Goal: Information Seeking & Learning: Learn about a topic

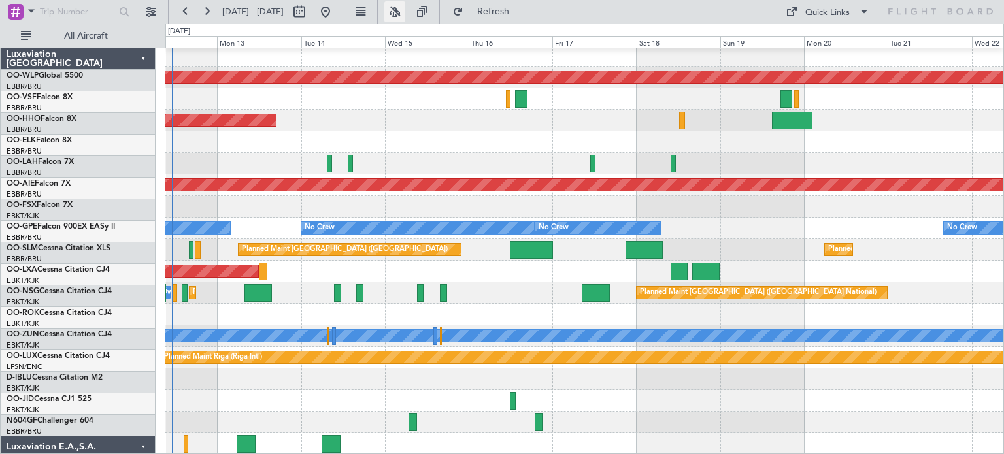
scroll to position [391, 0]
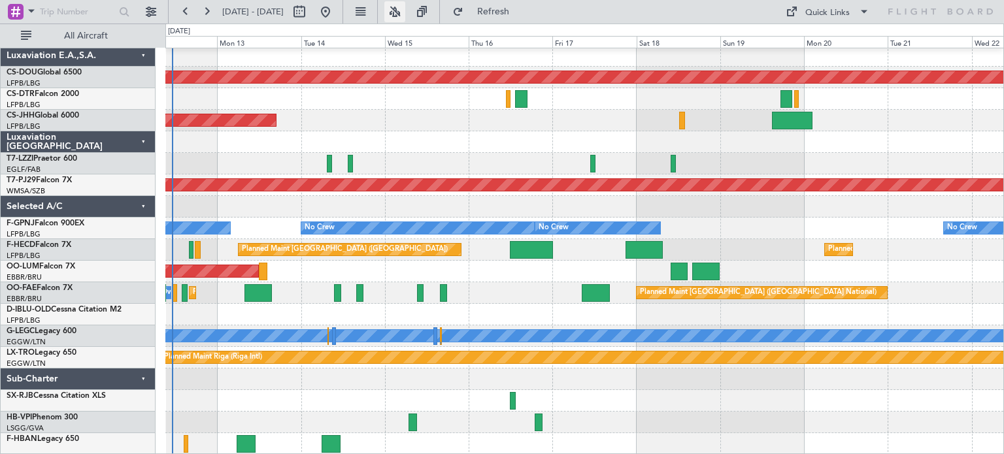
click at [405, 12] on button at bounding box center [394, 11] width 21 height 21
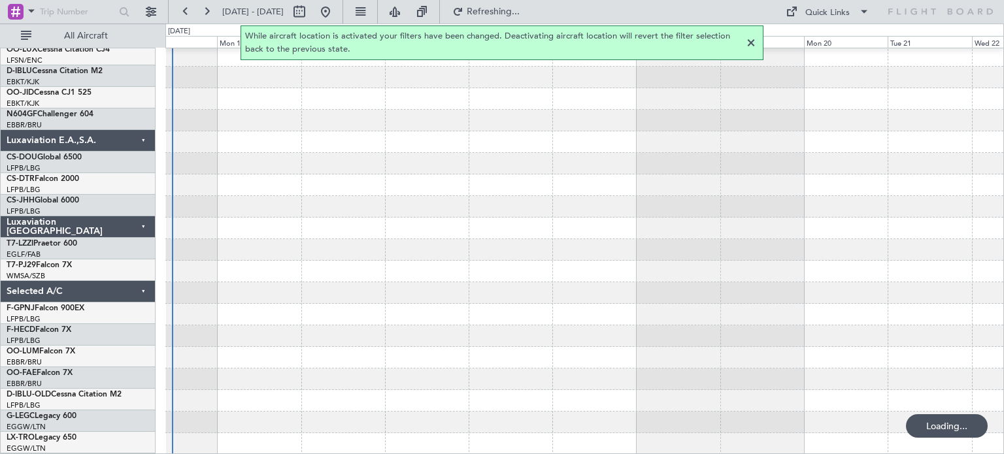
scroll to position [305, 0]
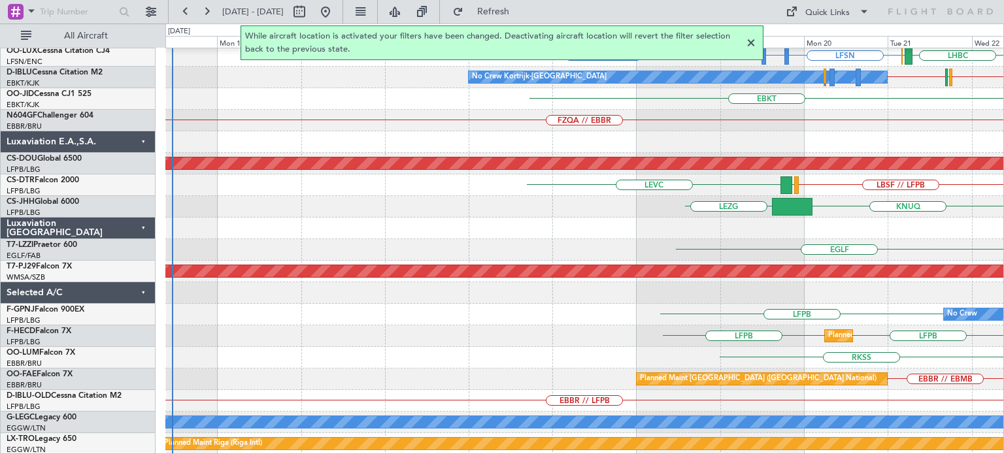
click at [751, 39] on div at bounding box center [751, 43] width 16 height 16
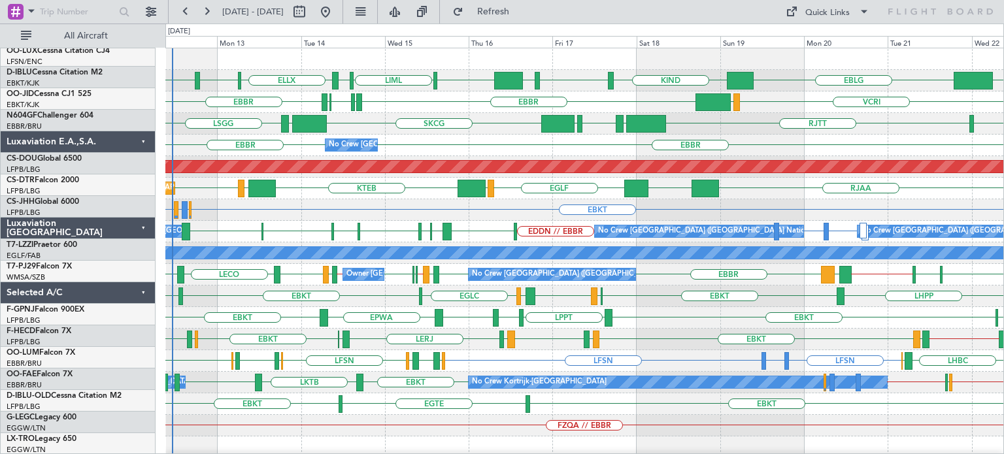
scroll to position [0, 0]
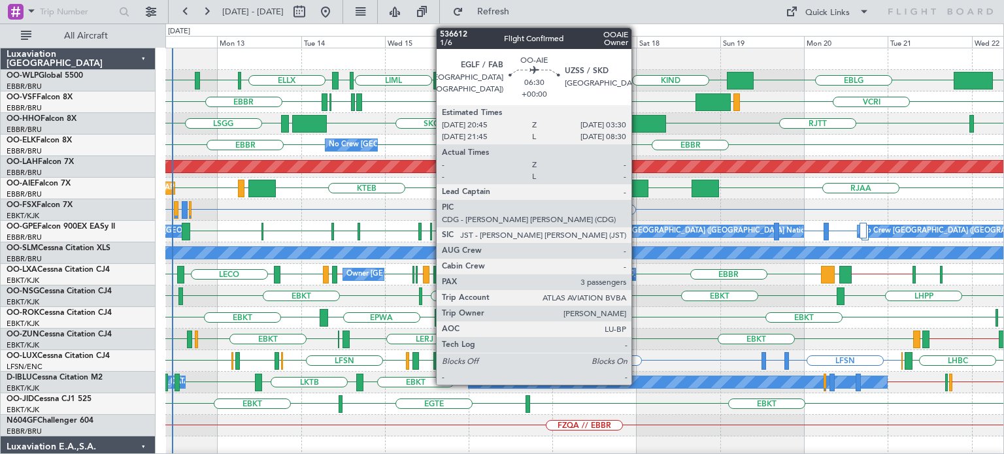
click at [637, 184] on div at bounding box center [636, 189] width 24 height 18
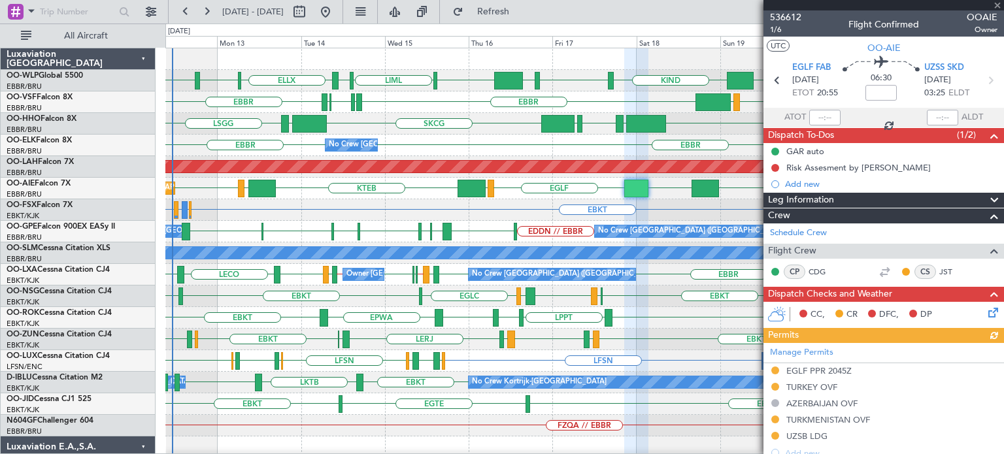
click at [997, 5] on div at bounding box center [883, 5] width 241 height 10
click at [999, 4] on span at bounding box center [997, 6] width 13 height 12
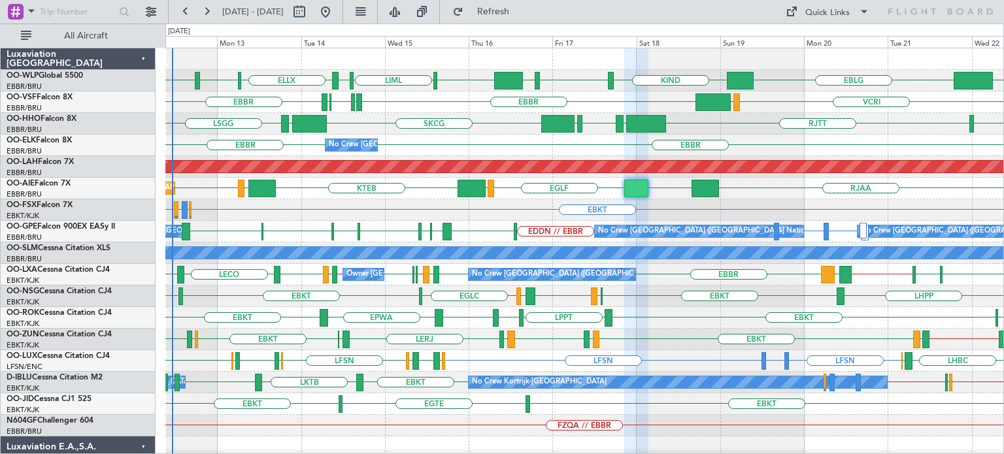
type input "0"
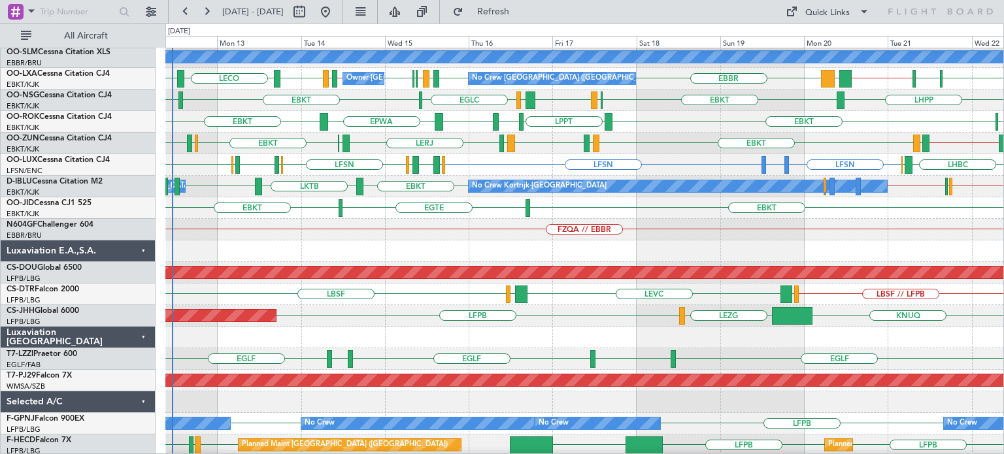
scroll to position [327, 0]
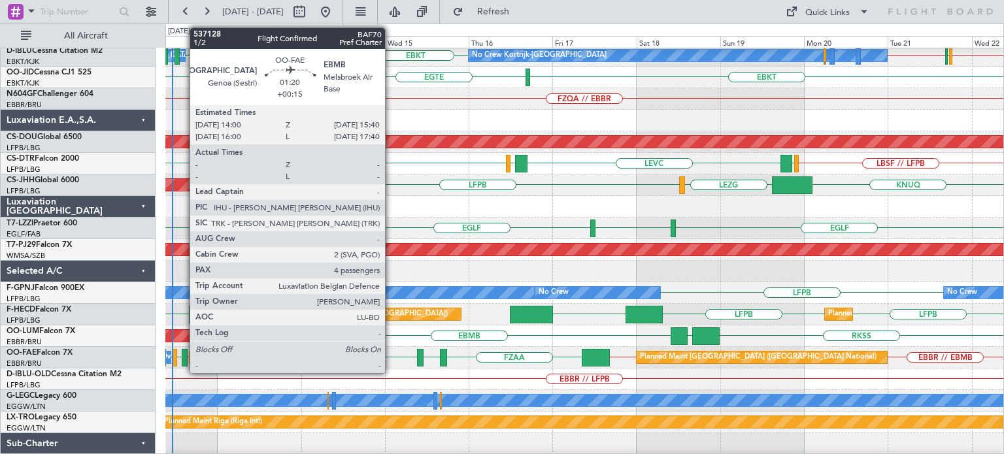
click at [183, 356] on div at bounding box center [185, 358] width 6 height 18
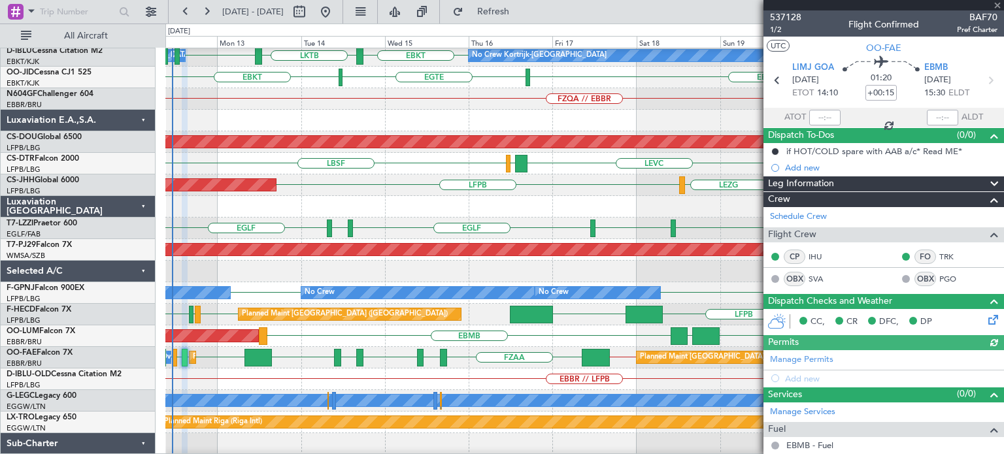
scroll to position [241, 0]
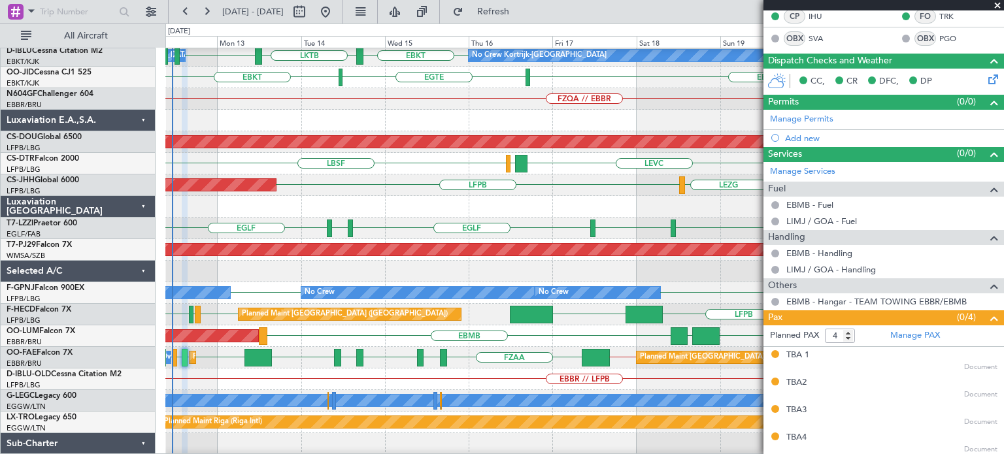
click at [999, 3] on span at bounding box center [997, 6] width 13 height 12
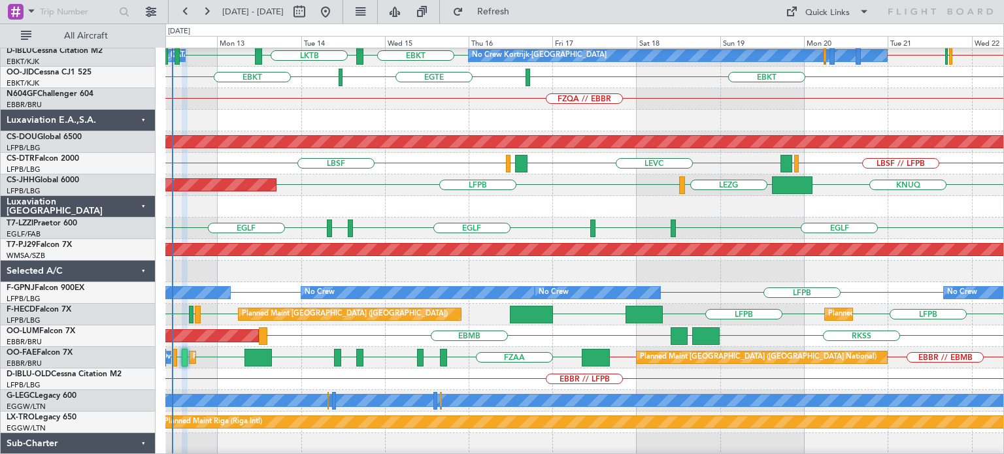
type input "0"
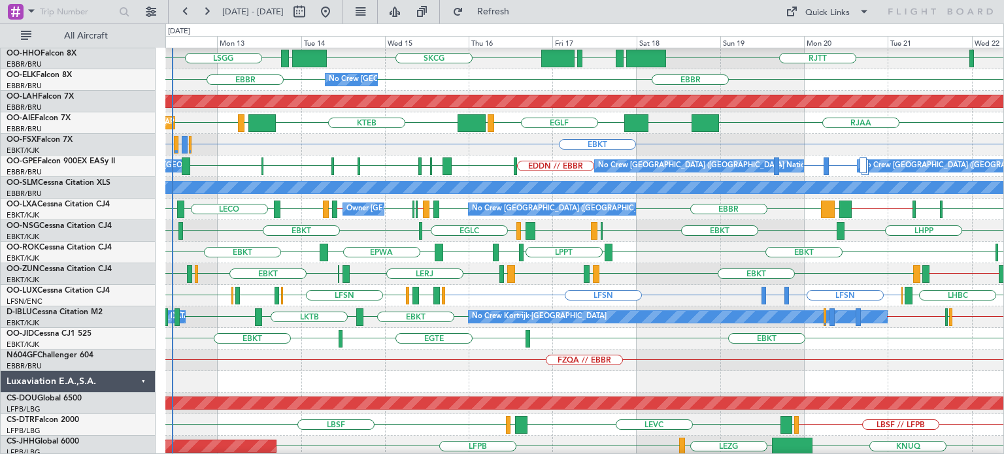
scroll to position [0, 0]
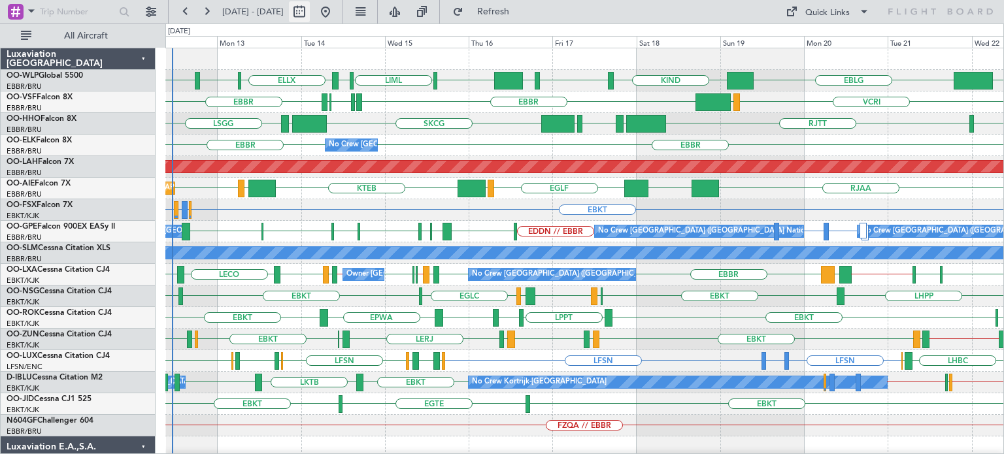
click at [310, 14] on button at bounding box center [299, 11] width 21 height 21
select select "10"
select select "2025"
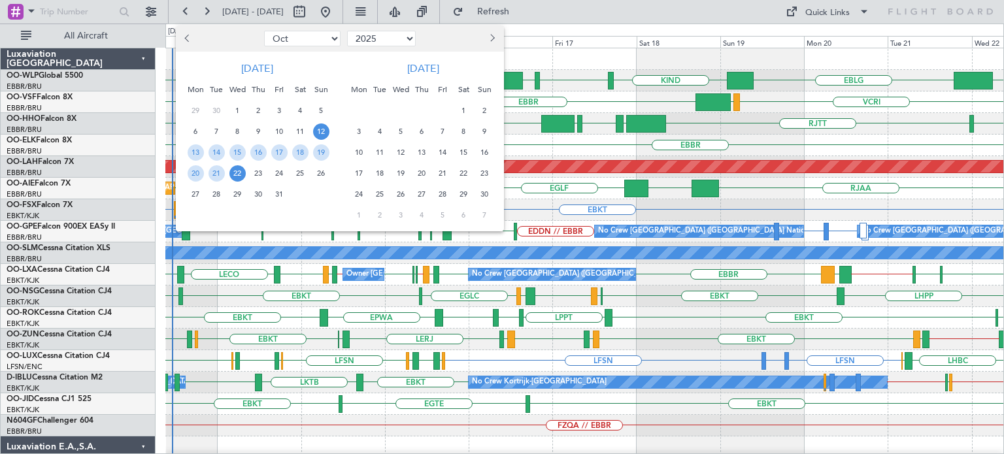
click at [320, 125] on span "12" at bounding box center [321, 132] width 16 height 16
click at [301, 145] on span "18" at bounding box center [300, 152] width 16 height 16
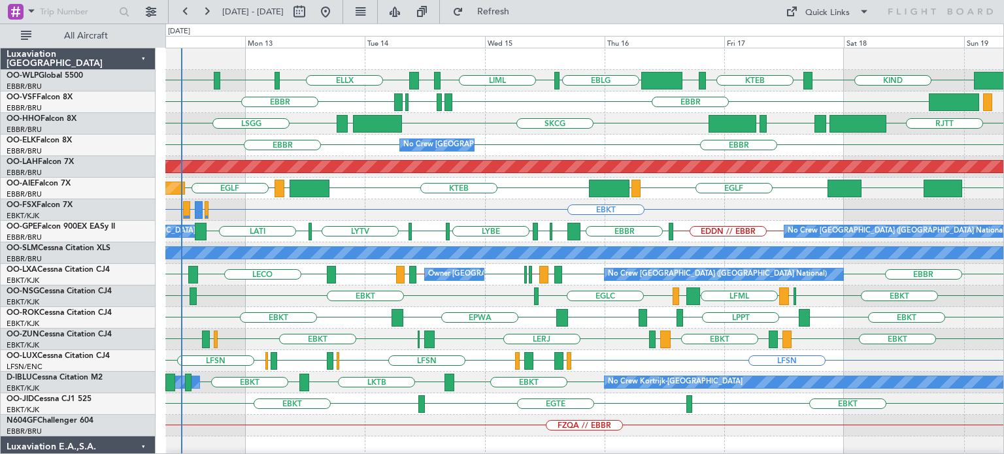
click at [516, 148] on div "No Crew [GEOGRAPHIC_DATA] ([GEOGRAPHIC_DATA] National) [GEOGRAPHIC_DATA] [GEOGR…" at bounding box center [584, 146] width 838 height 22
click at [496, 193] on div "Planned Maint [GEOGRAPHIC_DATA] ([GEOGRAPHIC_DATA]) RJAA UZSS [GEOGRAPHIC_DATA]…" at bounding box center [584, 189] width 838 height 22
click at [529, 109] on div "EBBR VCRI VRMU [GEOGRAPHIC_DATA] LIRP LFMN LIRP" at bounding box center [584, 102] width 838 height 22
click at [478, 151] on div "EBBR [GEOGRAPHIC_DATA] No Crew [GEOGRAPHIC_DATA] (Brussels National)" at bounding box center [584, 146] width 838 height 22
click at [482, 141] on div "EBBR [GEOGRAPHIC_DATA] No Crew [GEOGRAPHIC_DATA] (Brussels National)" at bounding box center [584, 146] width 838 height 22
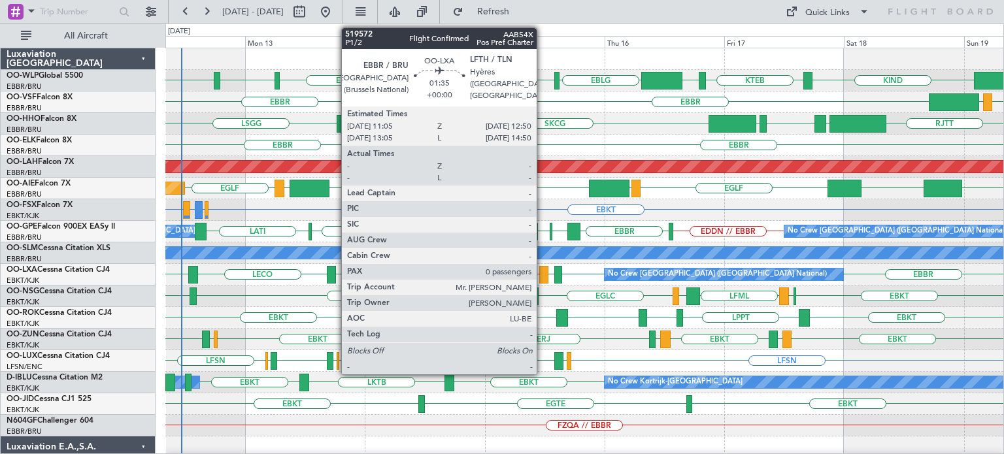
click at [542, 267] on div at bounding box center [543, 275] width 9 height 18
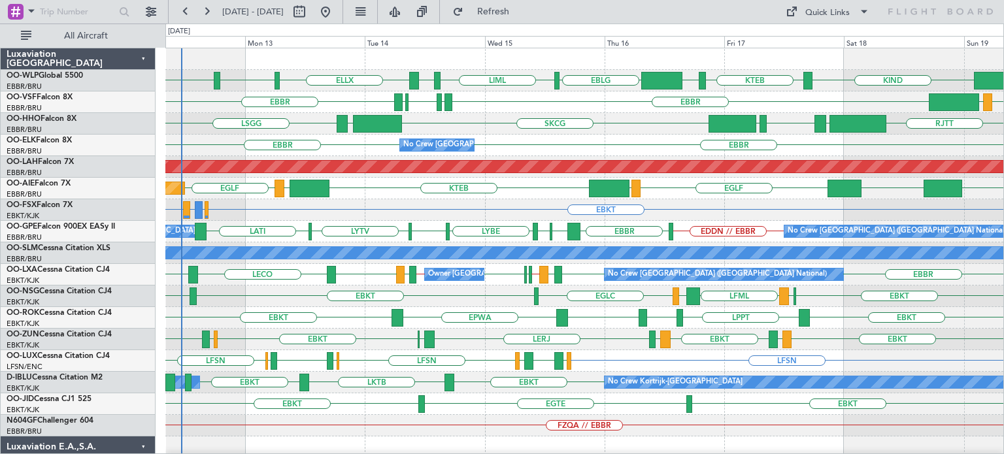
click at [587, 99] on div "EBBR VCRI VRMU [GEOGRAPHIC_DATA] LIRP LFMN LIRP" at bounding box center [584, 102] width 838 height 22
click at [535, 188] on div "RJAA UZSS [GEOGRAPHIC_DATA] LOWS KTEB LIMC [GEOGRAPHIC_DATA] Planned Maint [GEO…" at bounding box center [584, 189] width 838 height 22
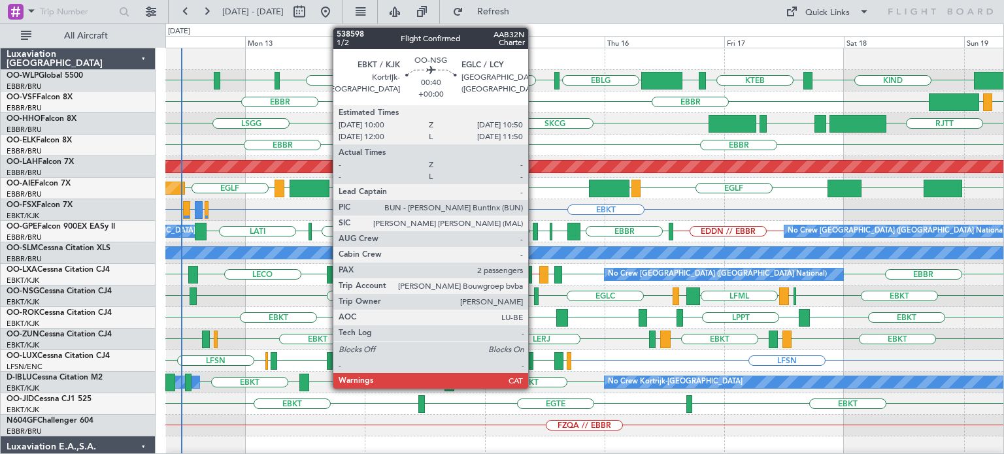
click at [534, 294] on div at bounding box center [536, 297] width 5 height 18
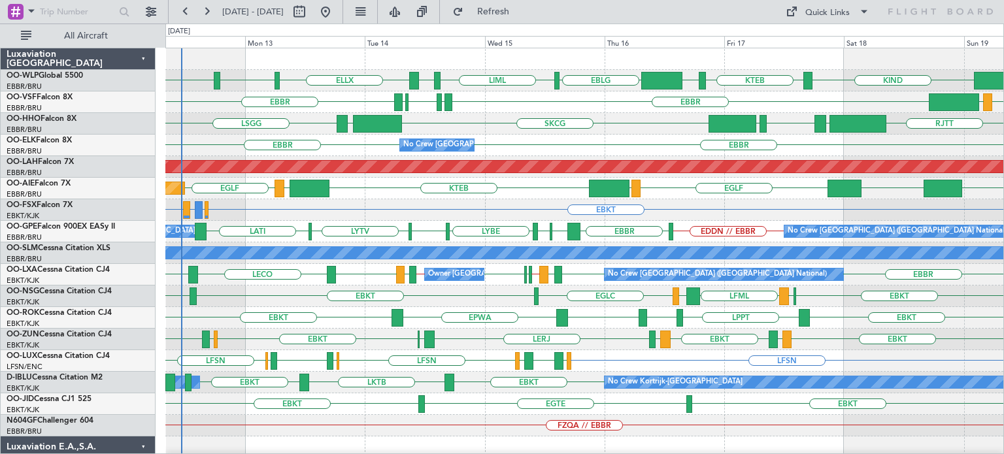
click at [630, 123] on div "RJTT LROP [GEOGRAPHIC_DATA] EGGD SKCG [GEOGRAPHIC_DATA] [GEOGRAPHIC_DATA]" at bounding box center [584, 124] width 838 height 22
click at [505, 145] on div "EBBR [GEOGRAPHIC_DATA] No Crew [GEOGRAPHIC_DATA] (Brussels National)" at bounding box center [584, 146] width 838 height 22
click at [474, 210] on div "EBKT EBMB or EBKT LIMJ or EBKT EBKT" at bounding box center [584, 210] width 838 height 22
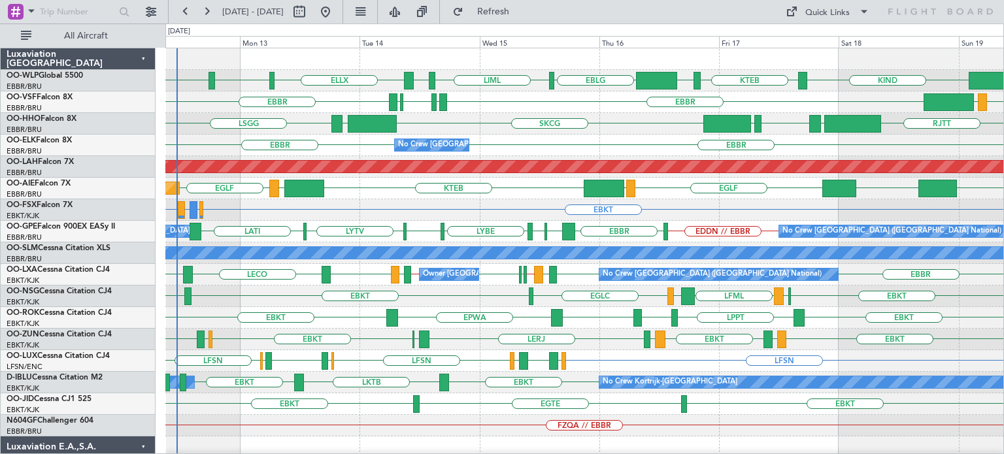
click at [437, 220] on div "KIND KTEB KIND EBLG LIML LIRN ELLX LIML LEBL VCRI VRMU [GEOGRAPHIC_DATA] LIRP L…" at bounding box center [584, 447] width 838 height 798
click at [288, 300] on div "EBKT [GEOGRAPHIC_DATA] LFML EGPH [GEOGRAPHIC_DATA] EBKT LIML" at bounding box center [584, 297] width 838 height 22
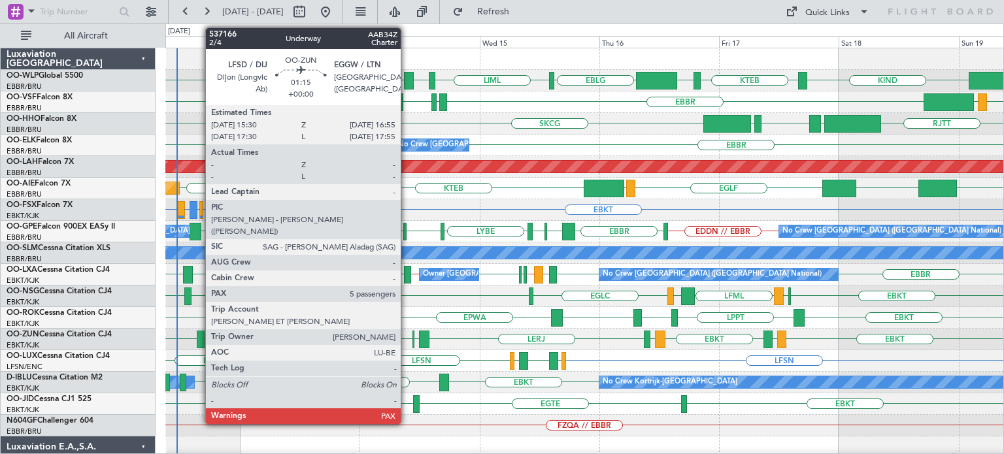
click at [199, 334] on div at bounding box center [200, 340] width 7 height 18
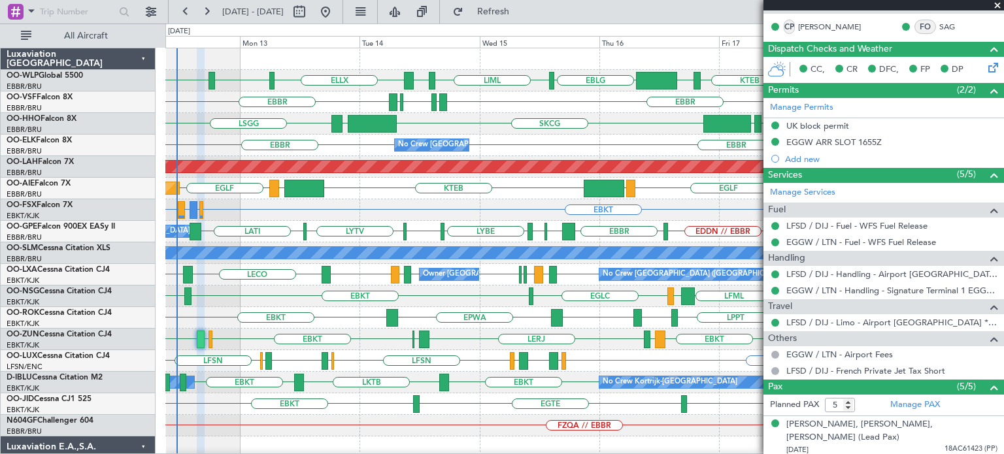
scroll to position [368, 0]
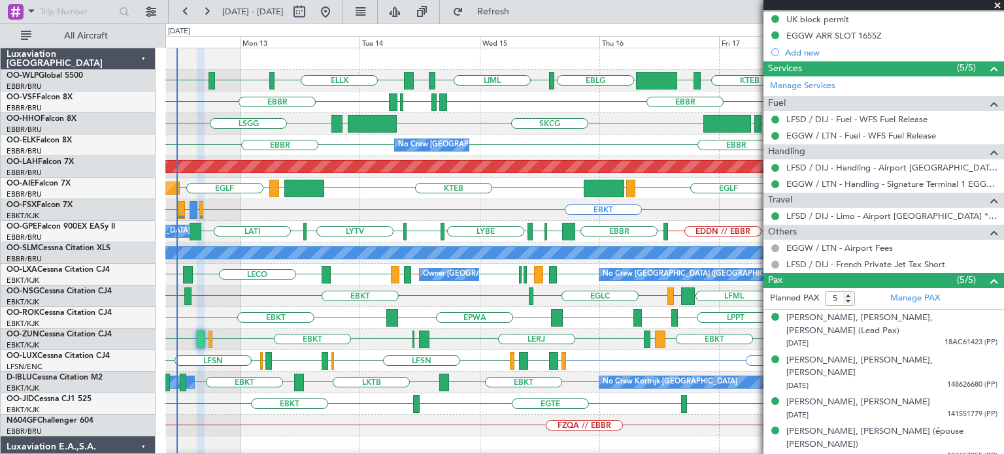
click at [996, 5] on span at bounding box center [997, 6] width 13 height 12
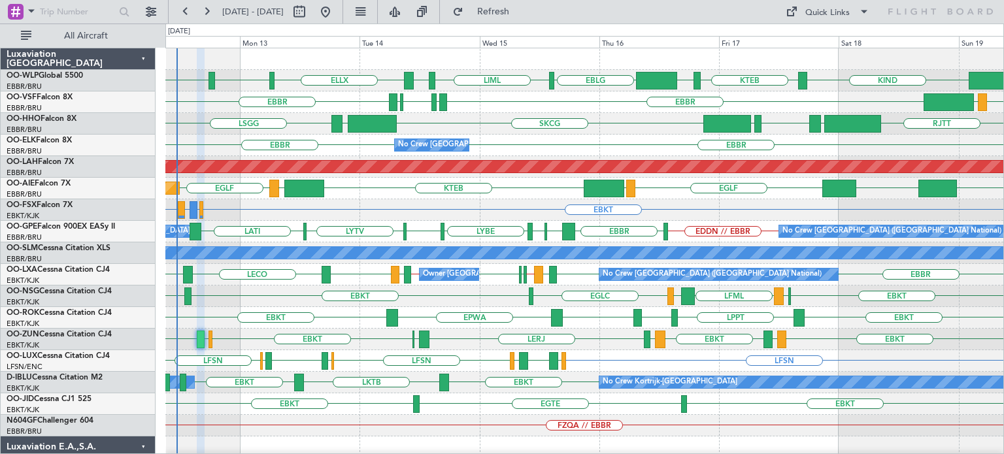
type input "0"
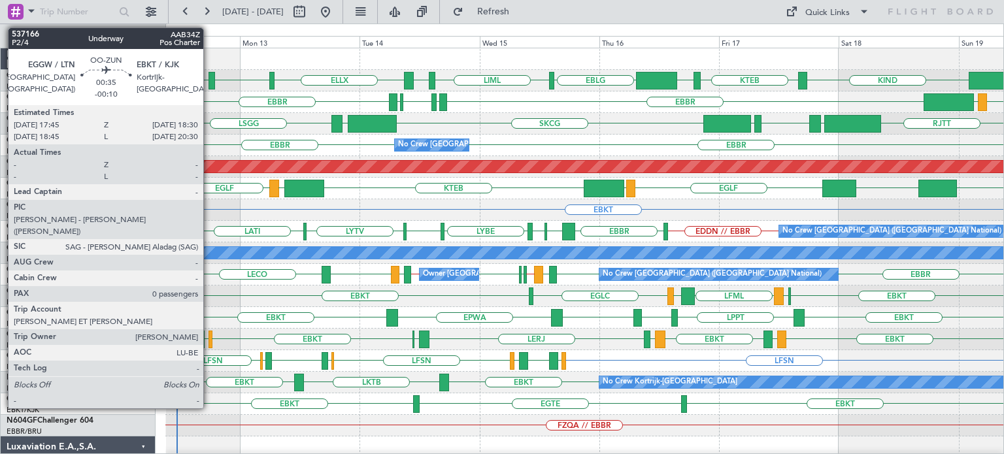
click at [209, 335] on div at bounding box center [210, 340] width 4 height 18
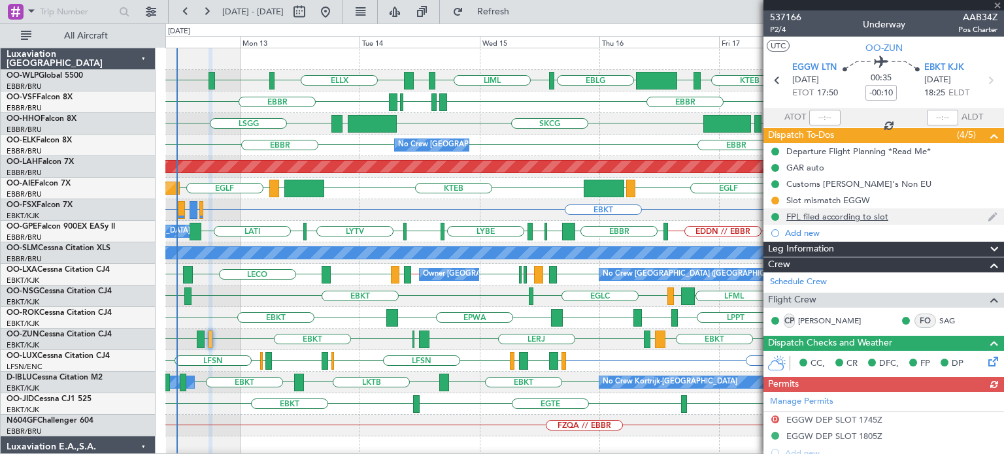
scroll to position [196, 0]
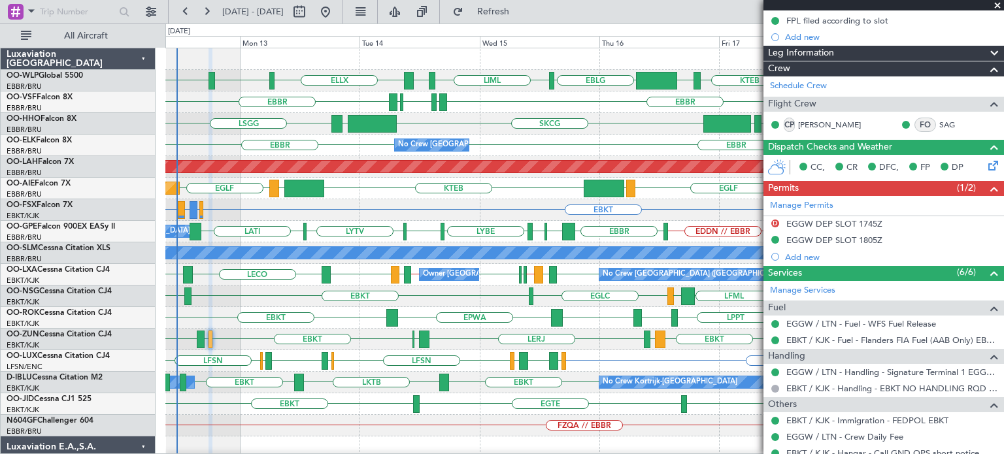
click at [996, 4] on span at bounding box center [997, 6] width 13 height 12
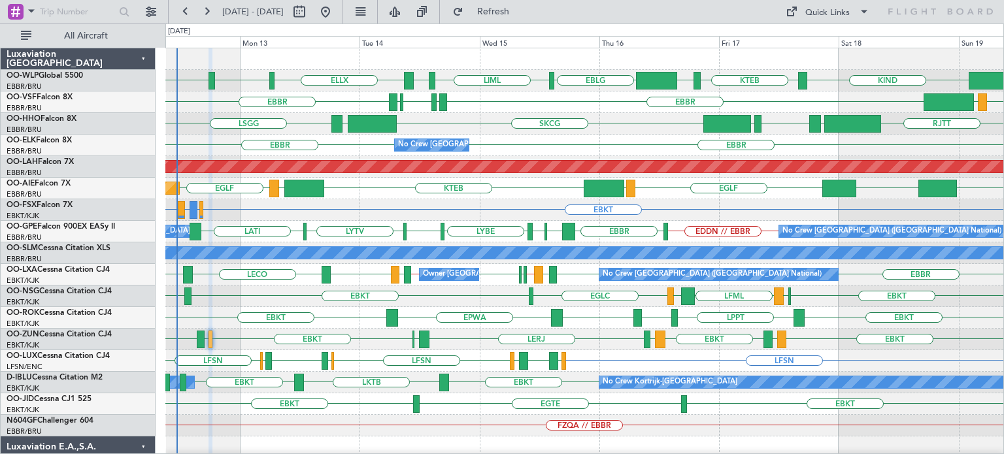
scroll to position [0, 0]
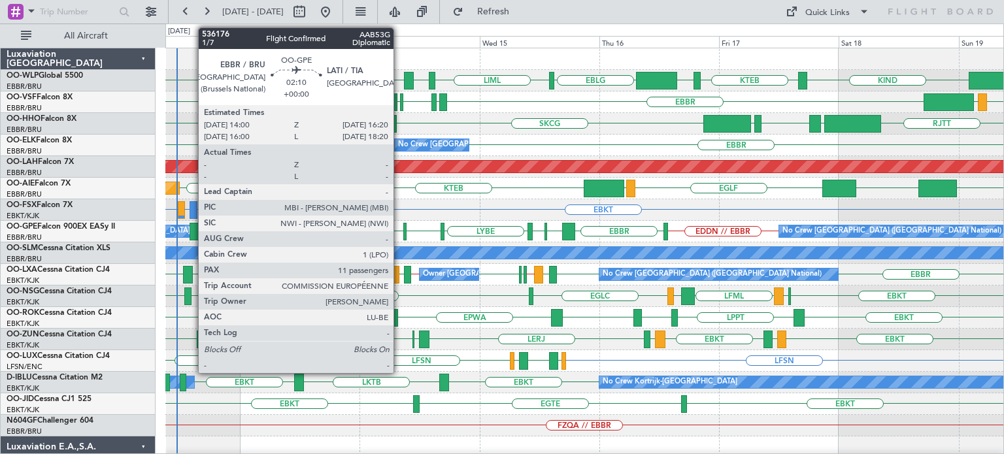
click at [191, 227] on div at bounding box center [196, 232] width 12 height 18
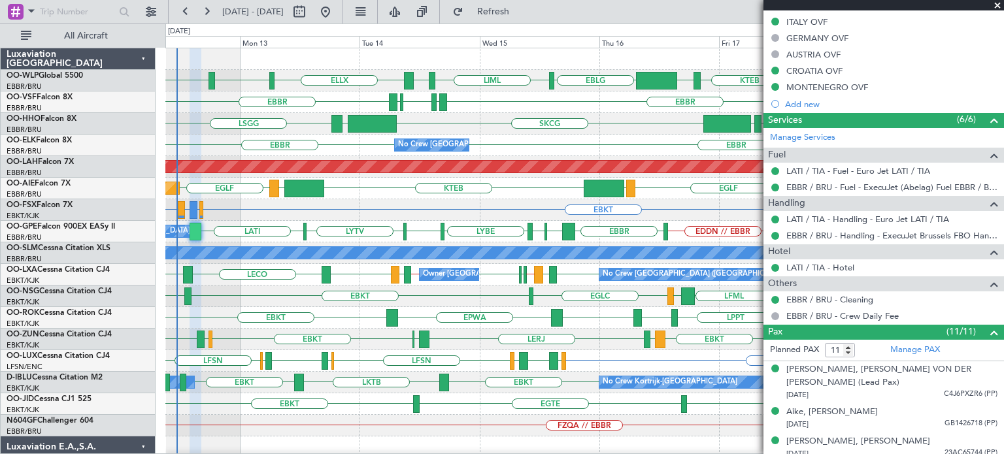
scroll to position [654, 0]
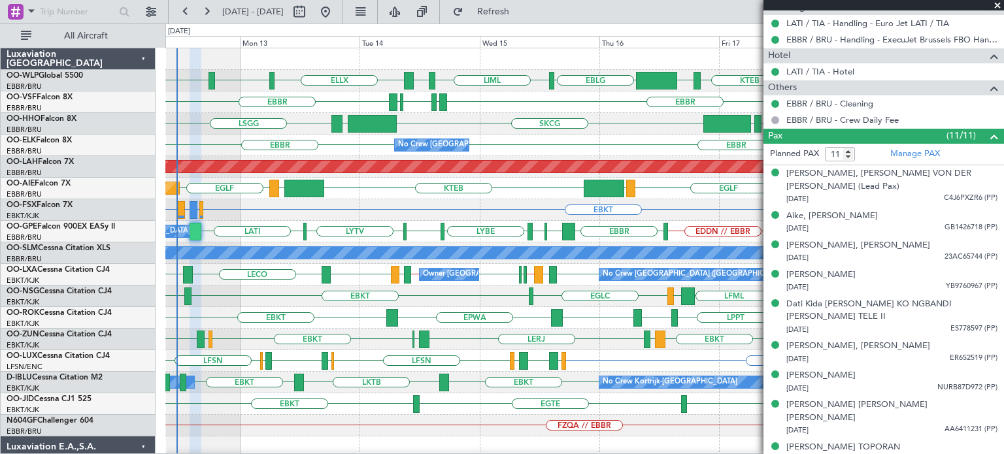
click at [998, 5] on span at bounding box center [997, 6] width 13 height 12
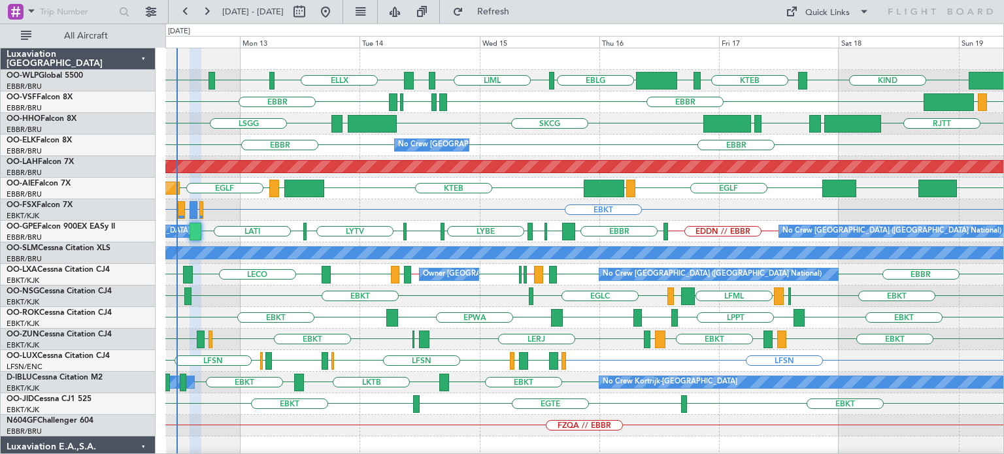
type input "0"
click at [610, 126] on div "SKCG [GEOGRAPHIC_DATA] [GEOGRAPHIC_DATA] [GEOGRAPHIC_DATA] LROP [GEOGRAPHIC_DAT…" at bounding box center [584, 124] width 838 height 22
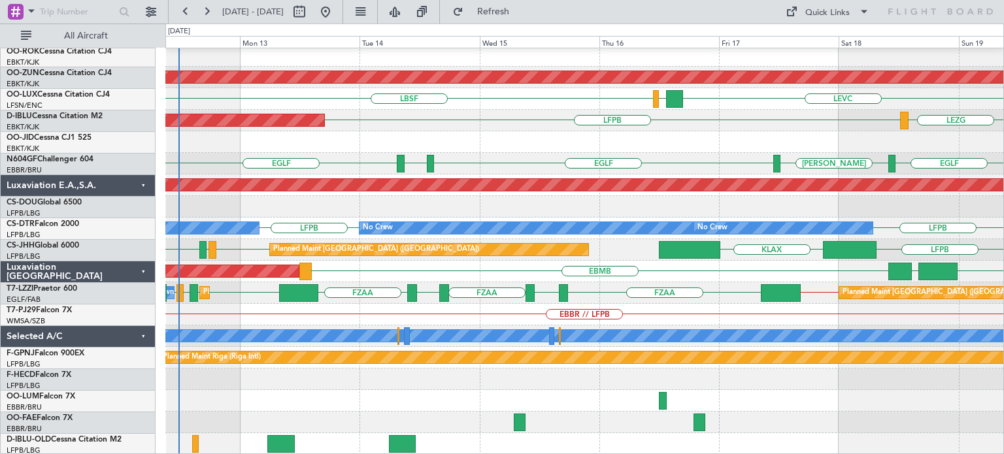
scroll to position [391, 0]
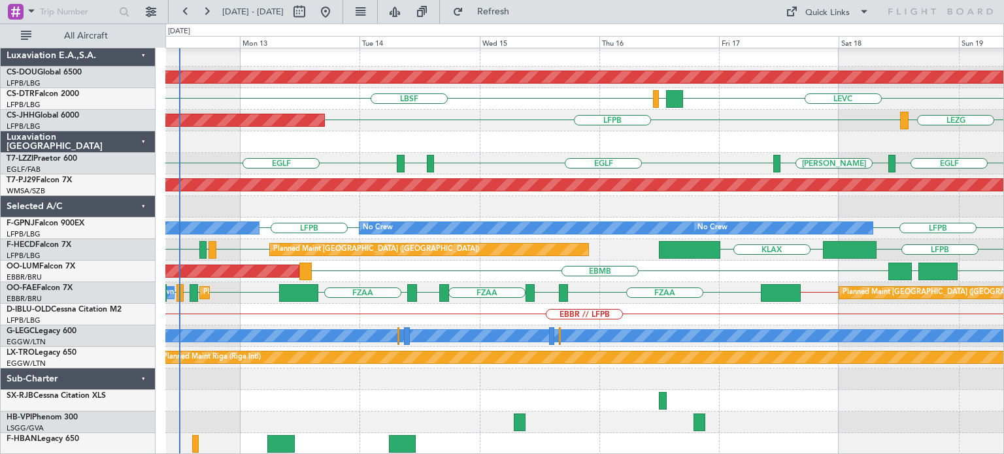
click at [537, 127] on div "LFPB [GEOGRAPHIC_DATA] Planned Maint [GEOGRAPHIC_DATA] ([GEOGRAPHIC_DATA])" at bounding box center [584, 121] width 838 height 22
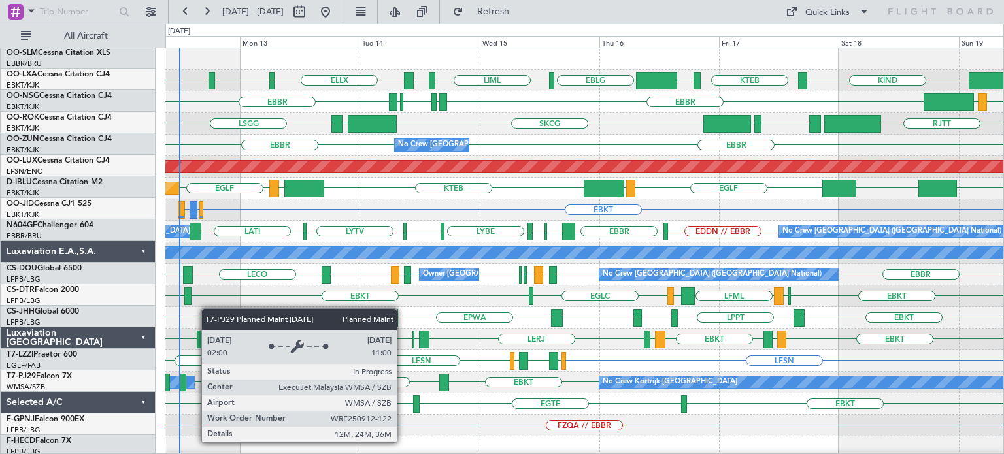
scroll to position [0, 0]
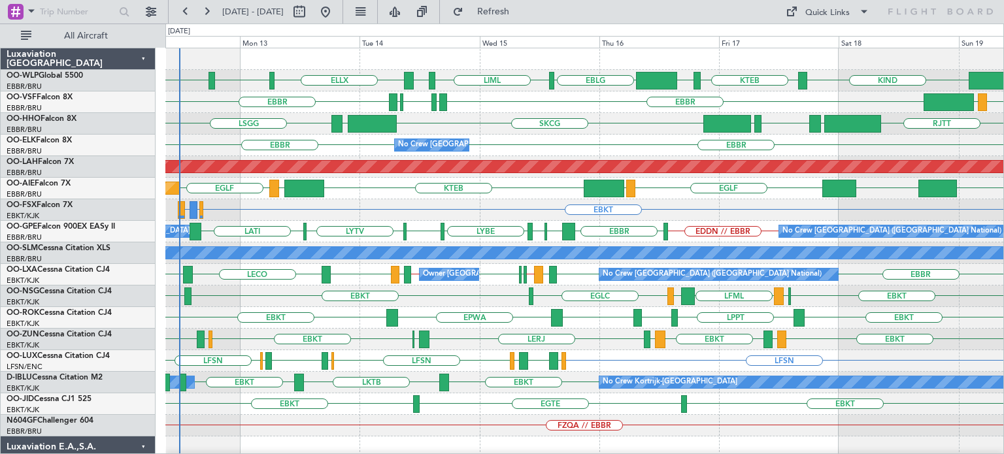
click at [501, 148] on div "EBBR [GEOGRAPHIC_DATA] No Crew [GEOGRAPHIC_DATA] (Brussels National)" at bounding box center [584, 146] width 838 height 22
click at [496, 135] on div "EBBR [GEOGRAPHIC_DATA] No Crew [GEOGRAPHIC_DATA] (Brussels National)" at bounding box center [584, 146] width 838 height 22
click at [513, 101] on div "LFMN LIRP [GEOGRAPHIC_DATA] VCRI VRMU [GEOGRAPHIC_DATA] LIRP" at bounding box center [584, 102] width 838 height 22
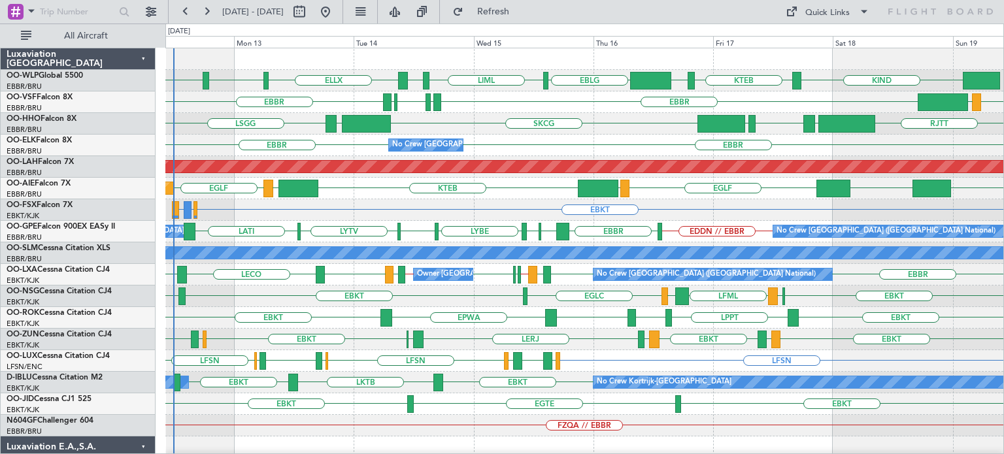
click at [507, 104] on div "LFMN LIRP [GEOGRAPHIC_DATA] VCRI VRMU [GEOGRAPHIC_DATA] LIRP" at bounding box center [584, 102] width 838 height 22
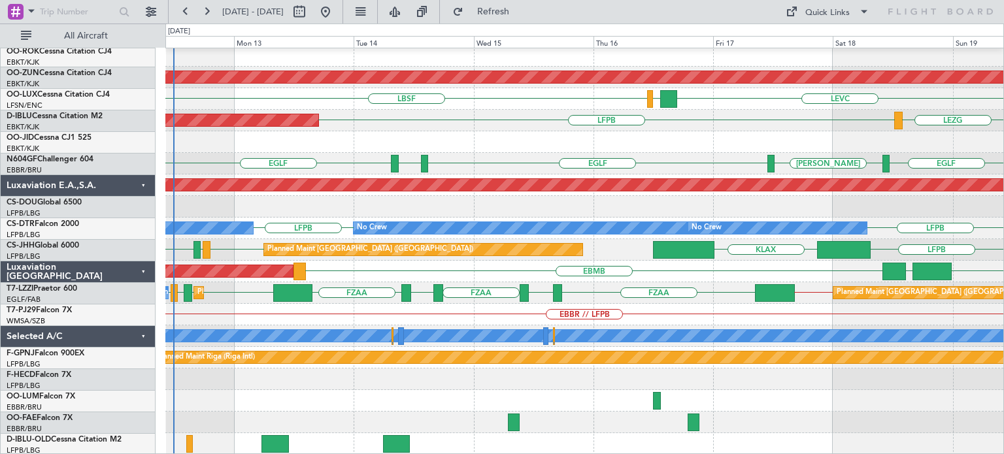
scroll to position [391, 0]
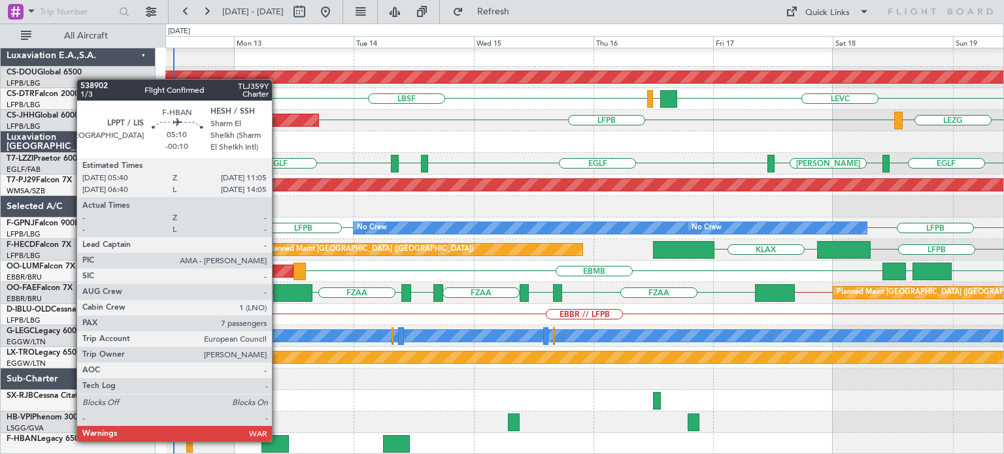
click at [278, 441] on div at bounding box center [274, 444] width 27 height 18
